Goal: Check status: Check status

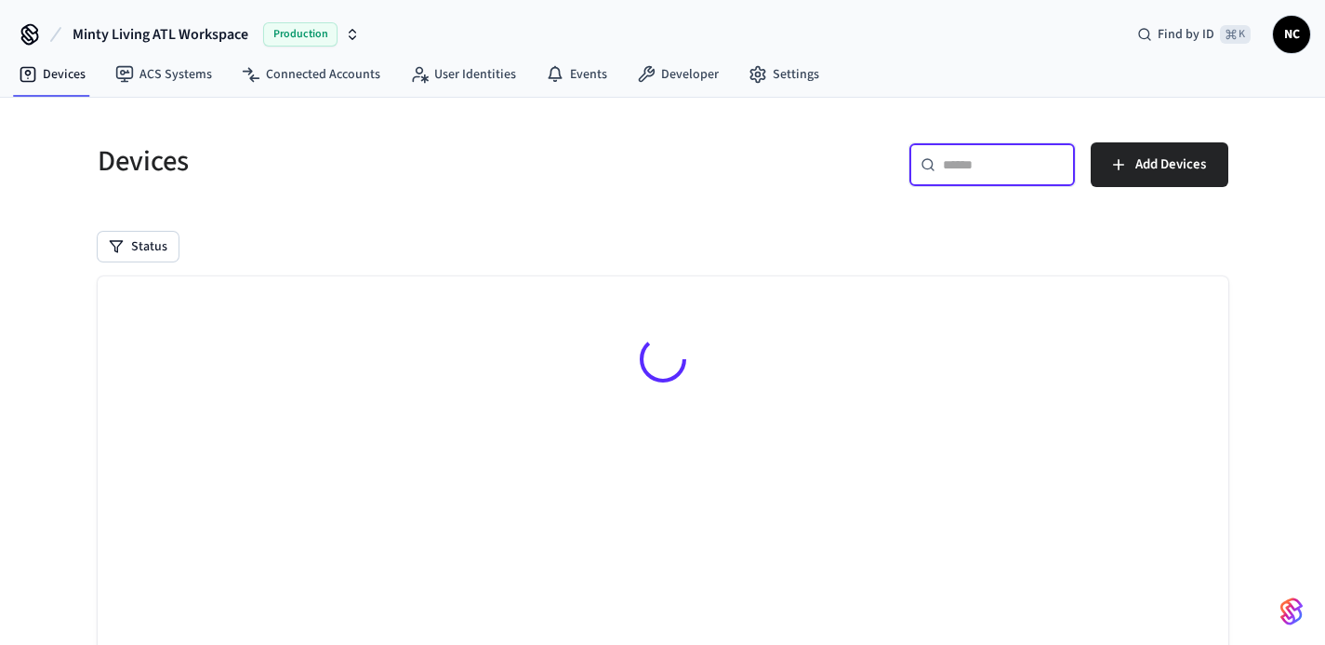
click at [966, 161] on input "text" at bounding box center [1003, 164] width 121 height 19
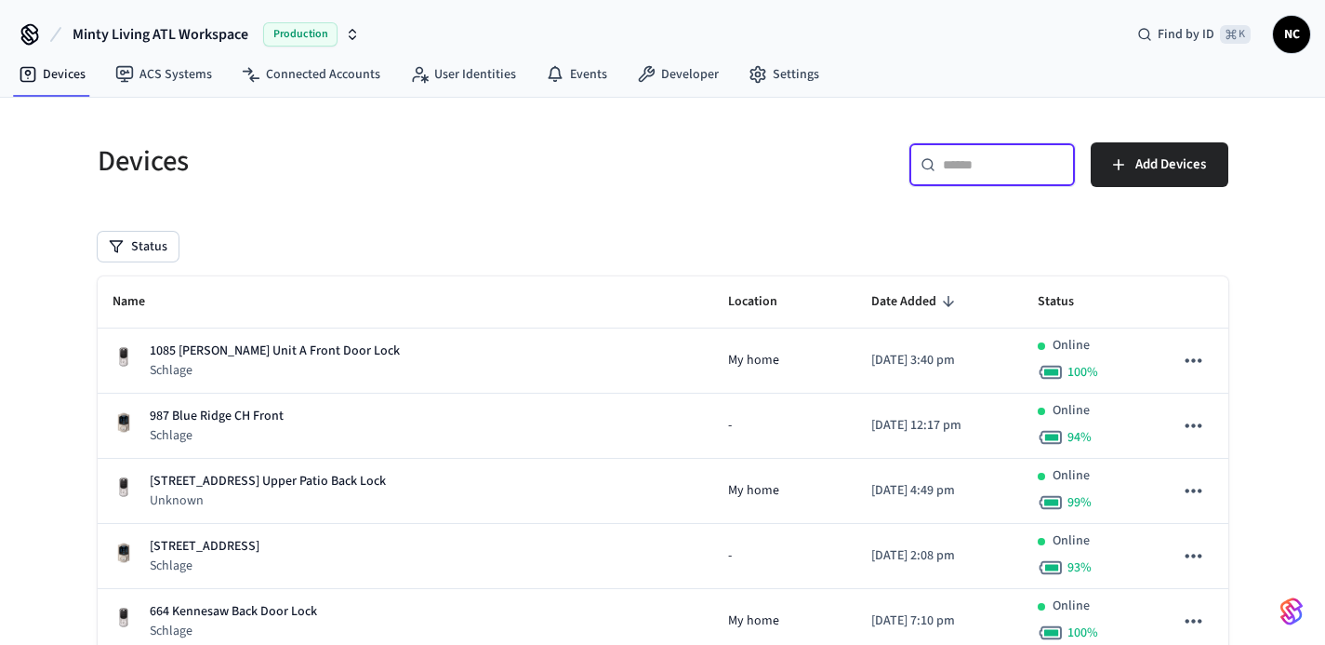
type input "*"
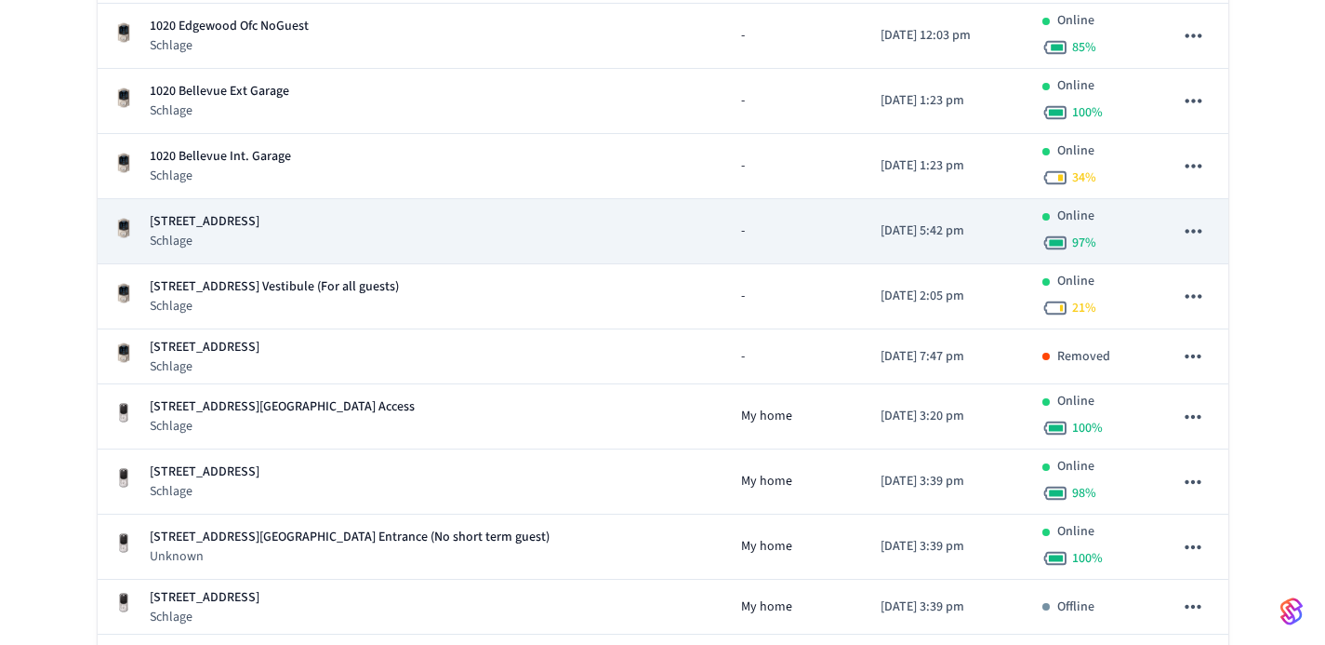
scroll to position [352, 0]
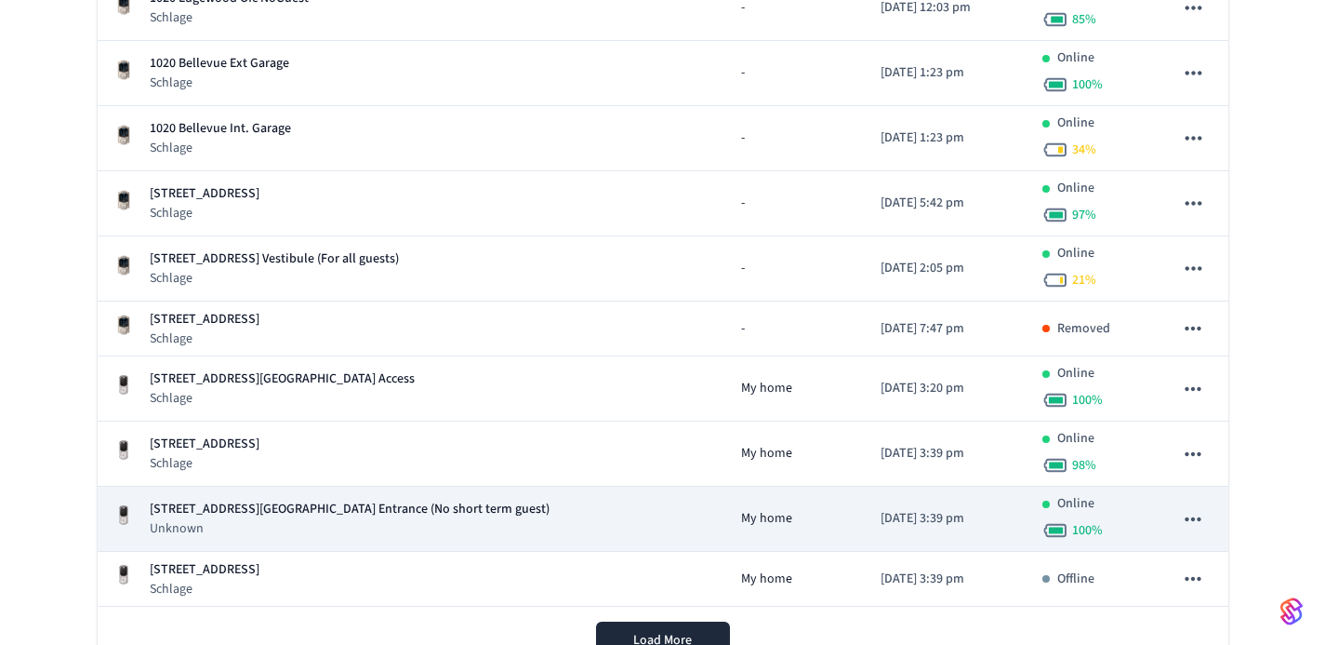
type input "****"
click at [384, 516] on p "[STREET_ADDRESS][GEOGRAPHIC_DATA] Entrance (No short term guest)" at bounding box center [350, 509] width 400 height 20
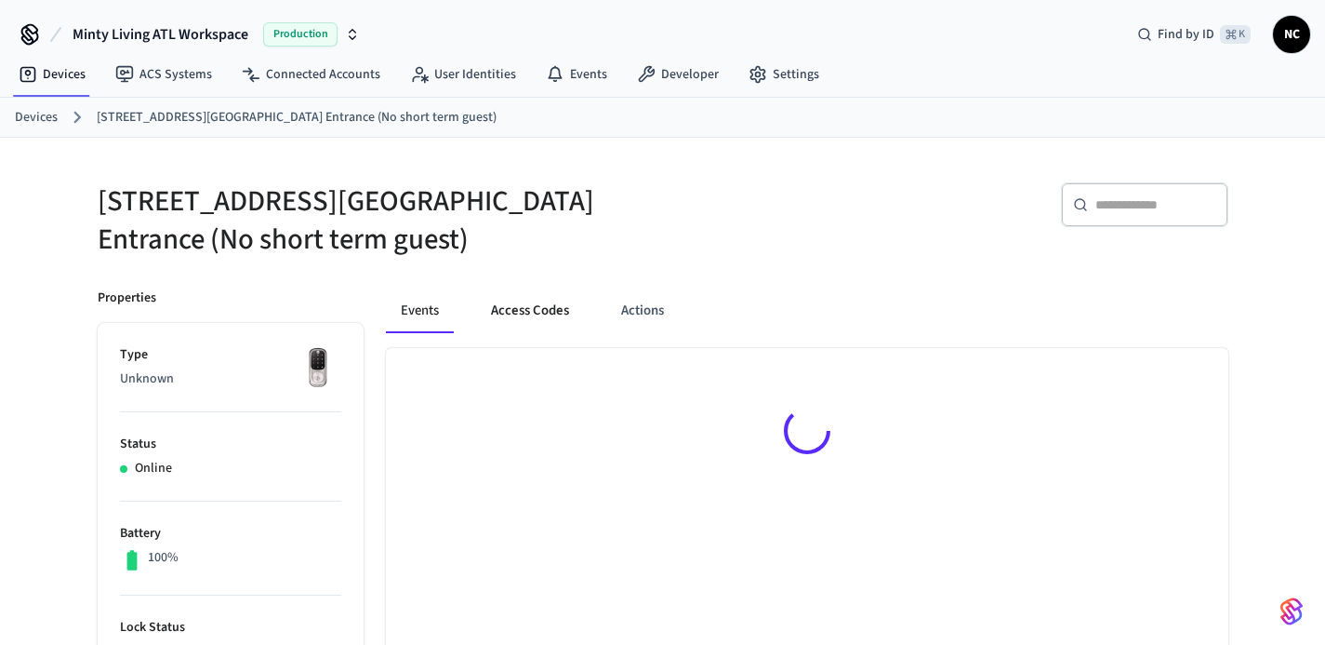
click at [539, 301] on button "Access Codes" at bounding box center [530, 310] width 108 height 45
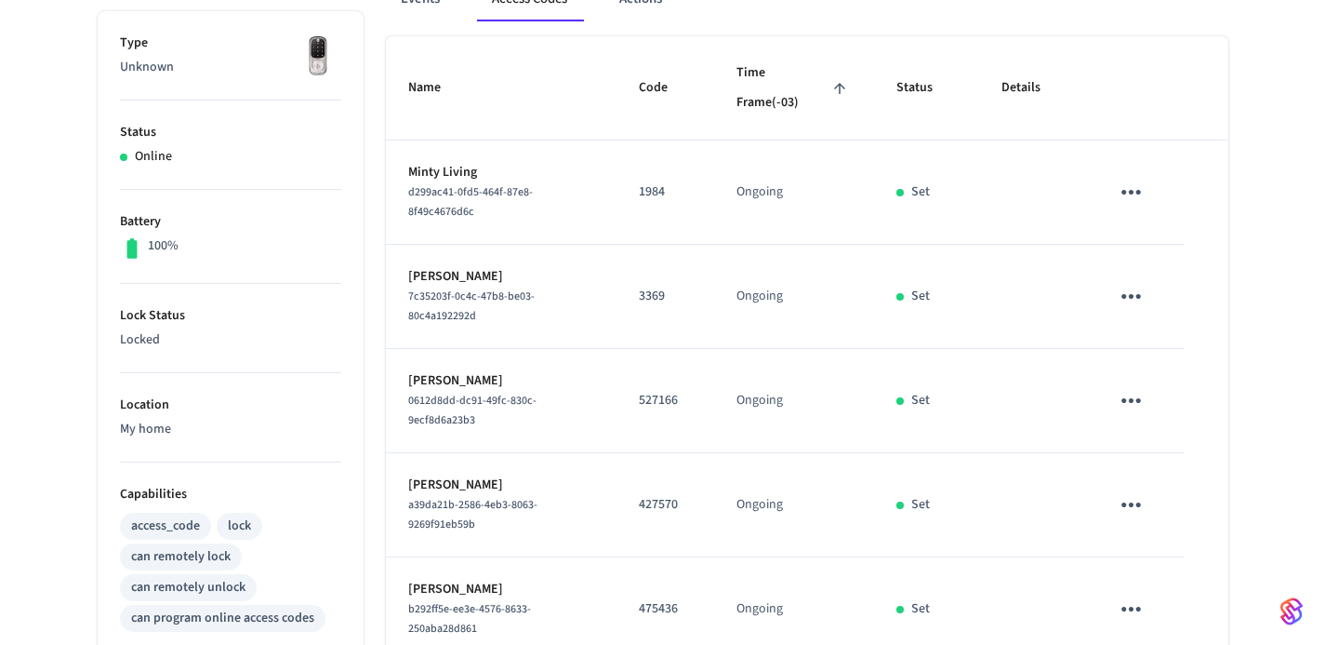
scroll to position [243, 0]
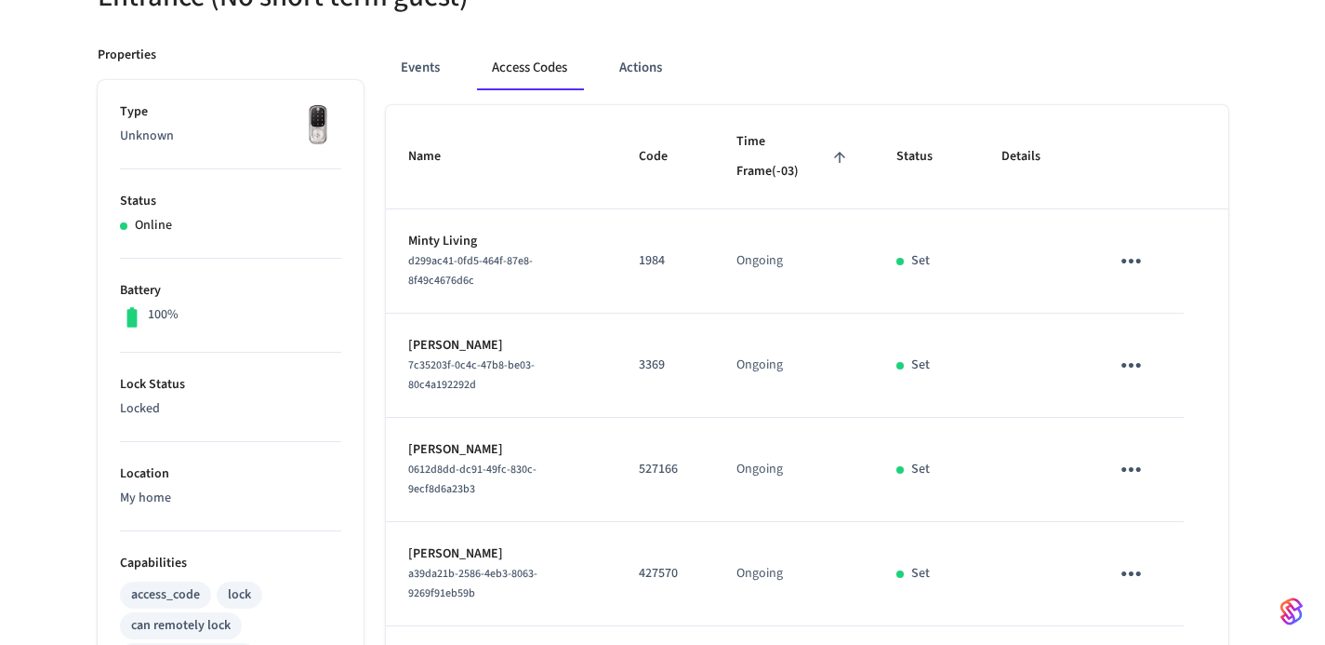
click at [662, 355] on p "3369" at bounding box center [665, 365] width 53 height 20
click at [893, 295] on td "Set" at bounding box center [926, 261] width 105 height 104
click at [651, 86] on button "Actions" at bounding box center [641, 68] width 73 height 45
